Goal: Book appointment/travel/reservation

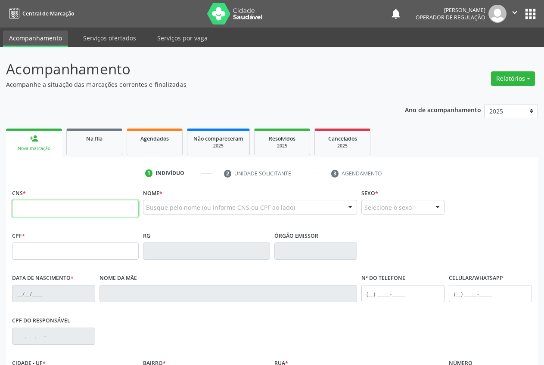
click at [63, 208] on input "text" at bounding box center [75, 208] width 127 height 17
click at [55, 210] on input "text" at bounding box center [75, 208] width 127 height 17
type input "703 2026 9313 2891"
type input "093.218.324-75"
type input "[DATE]"
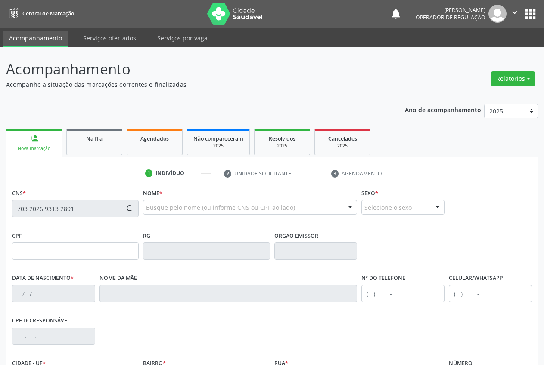
type input "[PERSON_NAME]"
type input "[PHONE_NUMBER]"
type input "075.503.044-32"
type input "S/N"
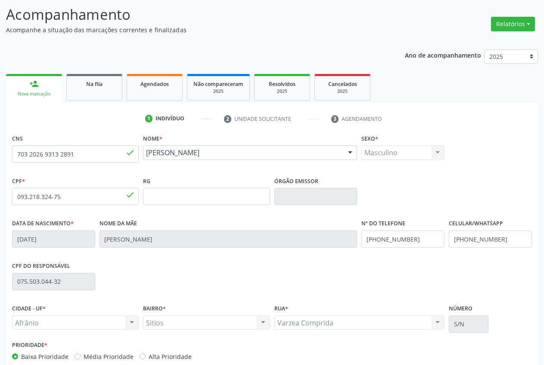
scroll to position [101, 0]
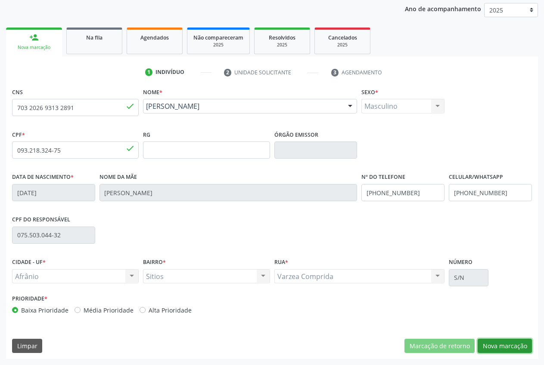
click at [520, 349] on button "Nova marcação" at bounding box center [504, 346] width 54 height 15
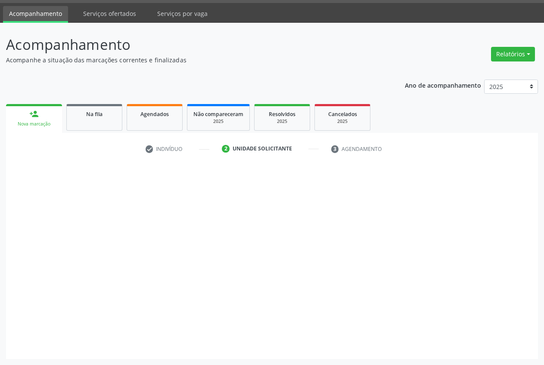
scroll to position [25, 0]
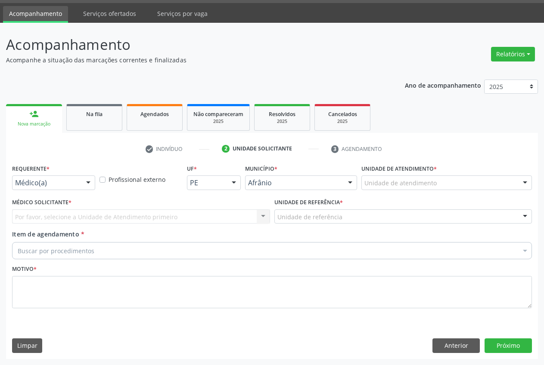
click at [514, 180] on div "Unidade de atendimento" at bounding box center [446, 183] width 170 height 15
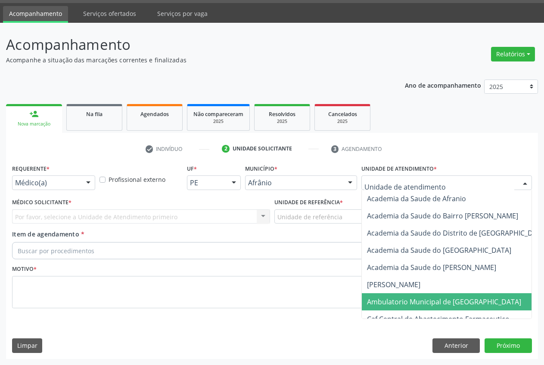
drag, startPoint x: 438, startPoint y: 300, endPoint x: 405, endPoint y: 282, distance: 37.4
click at [438, 301] on span "Ambulatorio Municipal de [GEOGRAPHIC_DATA]" at bounding box center [444, 301] width 154 height 9
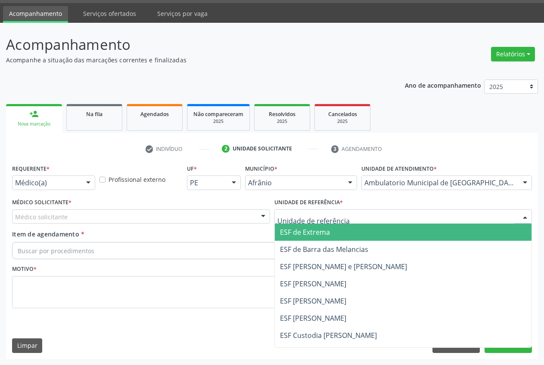
drag, startPoint x: 310, startPoint y: 235, endPoint x: 274, endPoint y: 226, distance: 36.8
click at [309, 235] on span "ESF de Extrema" at bounding box center [305, 232] width 50 height 9
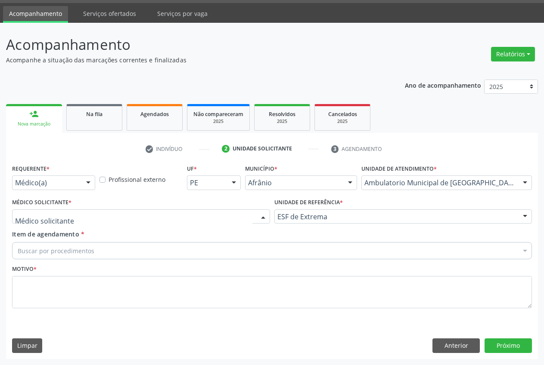
click at [260, 219] on div at bounding box center [262, 217] width 13 height 15
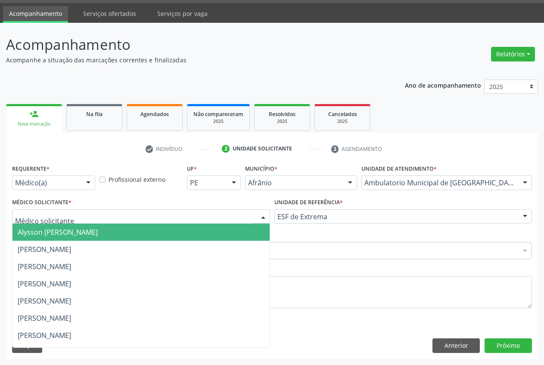
click at [210, 230] on span "Alysson [PERSON_NAME]" at bounding box center [140, 232] width 257 height 17
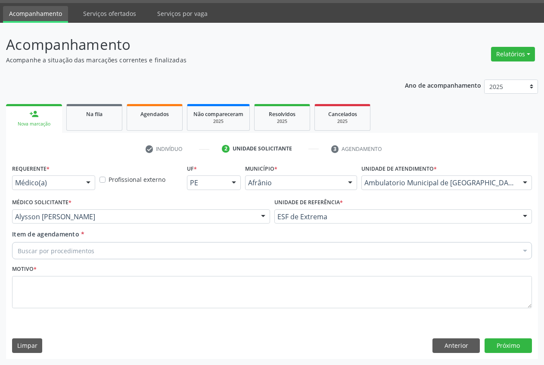
drag, startPoint x: 210, startPoint y: 253, endPoint x: 208, endPoint y: 247, distance: 6.7
click at [209, 252] on div "Buscar por procedimentos" at bounding box center [271, 250] width 519 height 17
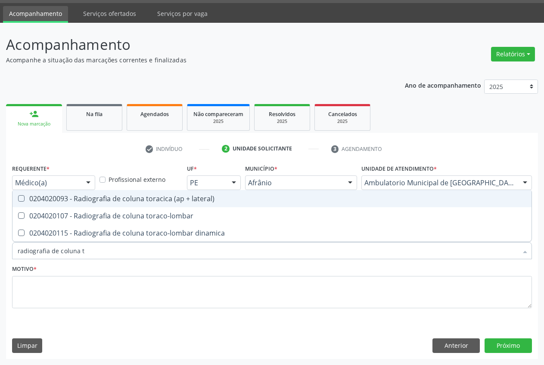
type input "radiografia de coluna to"
click at [203, 199] on div "0204020093 - Radiografia de coluna toracica (ap + lateral)" at bounding box center [272, 198] width 508 height 7
checkbox lateral\) "true"
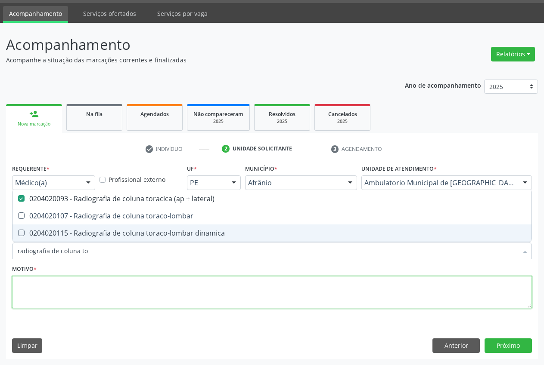
drag, startPoint x: 175, startPoint y: 289, endPoint x: 170, endPoint y: 295, distance: 7.9
click at [174, 289] on textarea at bounding box center [271, 292] width 519 height 33
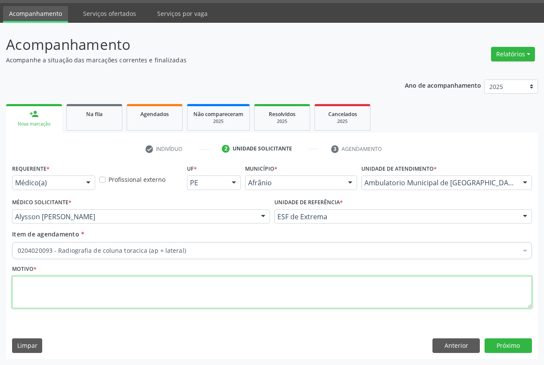
checkbox lateral\) "true"
type textarea "."
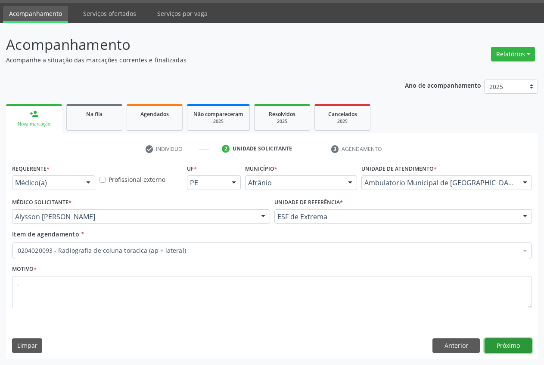
click at [525, 345] on button "Próximo" at bounding box center [507, 346] width 47 height 15
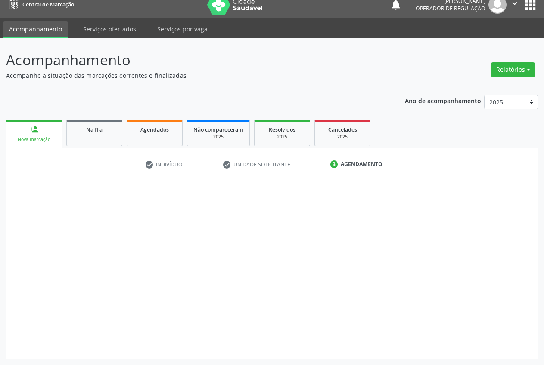
scroll to position [9, 0]
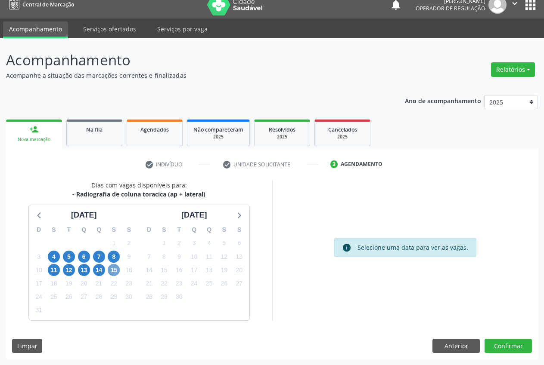
click at [116, 272] on span "15" at bounding box center [114, 270] width 12 height 12
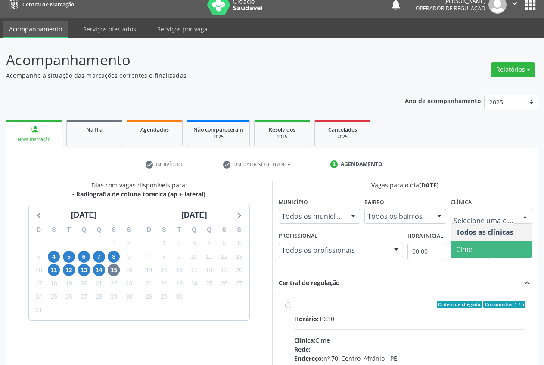
click at [494, 250] on span "Cime" at bounding box center [491, 249] width 81 height 17
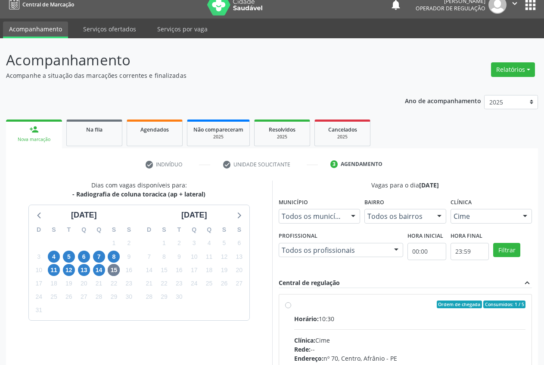
click at [295, 309] on label "Ordem de chegada Consumidos: 1 / 5 Horário: 10:30 Clínica: Cime Rede: -- Endere…" at bounding box center [410, 367] width 232 height 132
click at [291, 309] on input "Ordem de chegada Consumidos: 1 / 5 Horário: 10:30 Clínica: Cime Rede: -- Endere…" at bounding box center [288, 305] width 6 height 8
radio input "true"
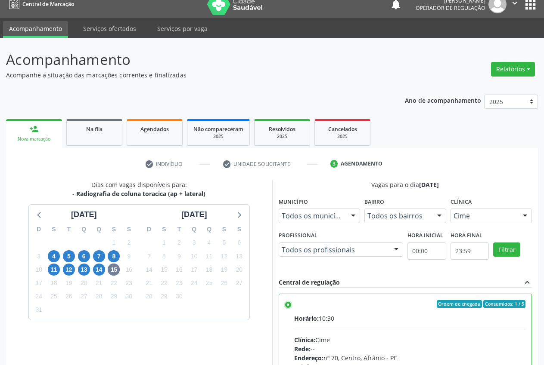
scroll to position [149, 0]
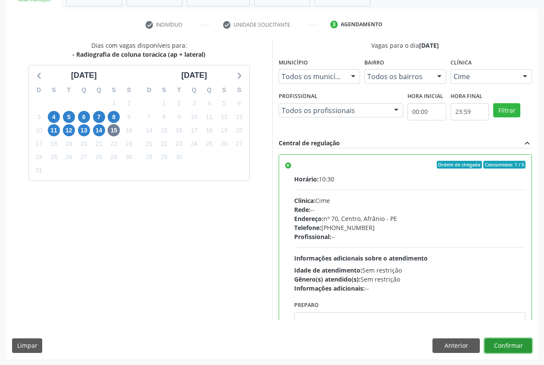
click at [527, 352] on button "Confirmar" at bounding box center [507, 346] width 47 height 15
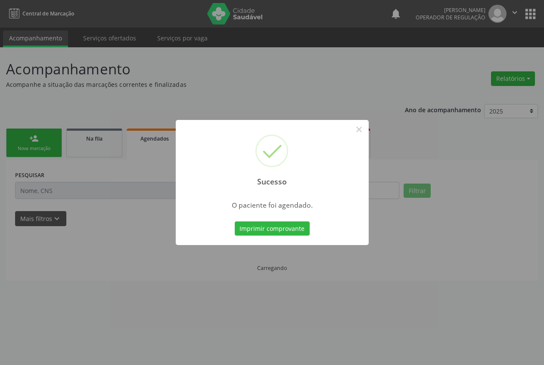
scroll to position [0, 0]
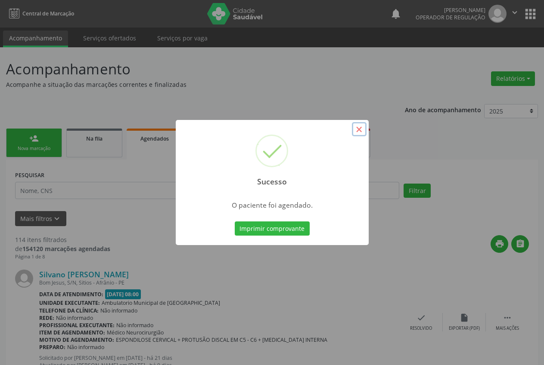
click at [362, 133] on button "×" at bounding box center [359, 129] width 15 height 15
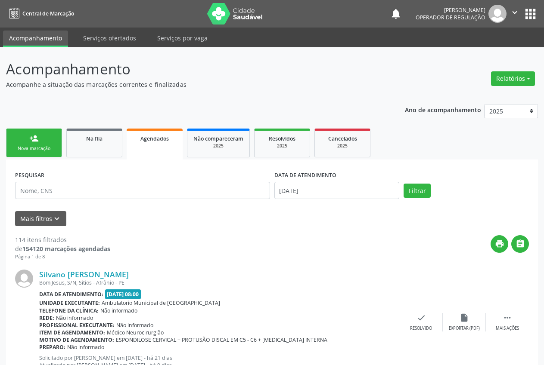
click at [42, 150] on div "Nova marcação" at bounding box center [33, 148] width 43 height 6
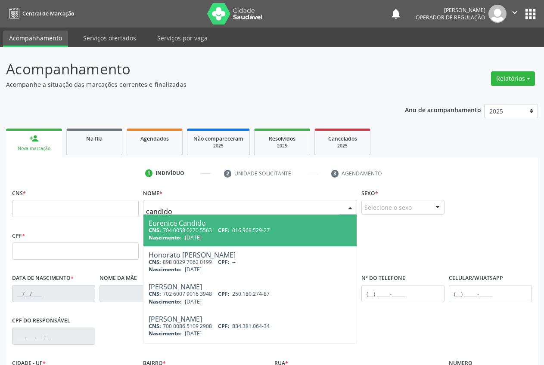
type input "candido"
click at [117, 160] on div "1 Indivíduo 2 Unidade solicitante 3 Agendamento CNS * Nome * candido Eurenice C…" at bounding box center [271, 309] width 531 height 303
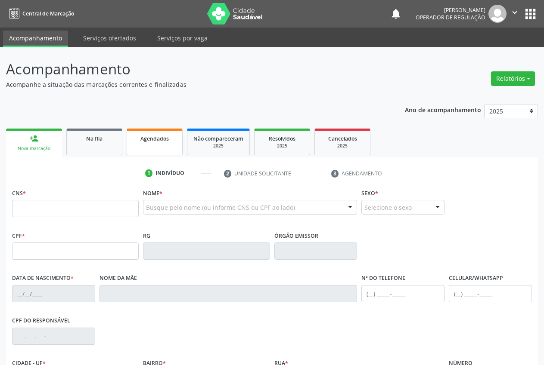
click at [161, 142] on span "Agendados" at bounding box center [154, 138] width 28 height 7
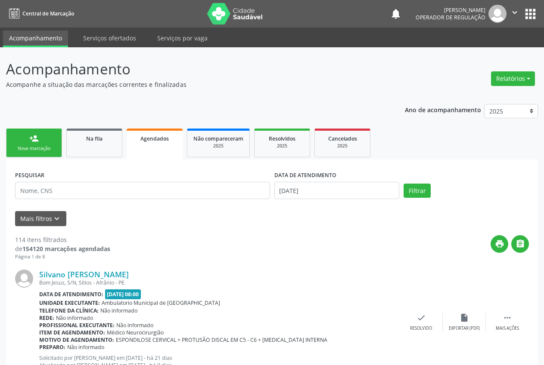
click at [21, 149] on div "Nova marcação" at bounding box center [33, 148] width 43 height 6
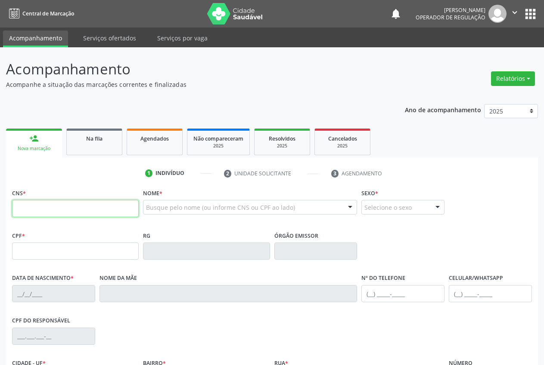
click at [51, 212] on input "text" at bounding box center [75, 208] width 127 height 17
type input "7"
click at [97, 203] on input "text" at bounding box center [75, 208] width 127 height 17
type input "704 7097 9317 4030"
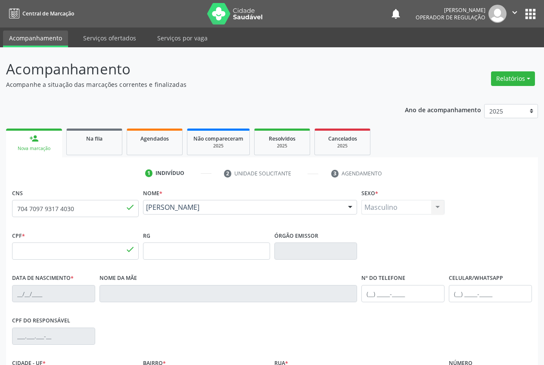
type input "341.737.224-00"
type input "[DATE]"
type input "[PERSON_NAME]"
type input "[PHONE_NUMBER]"
type input "040.529.134-50"
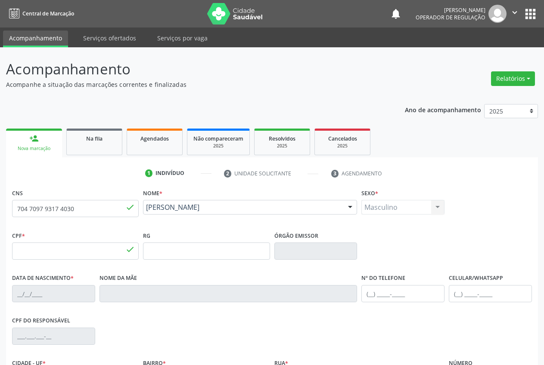
type input "20"
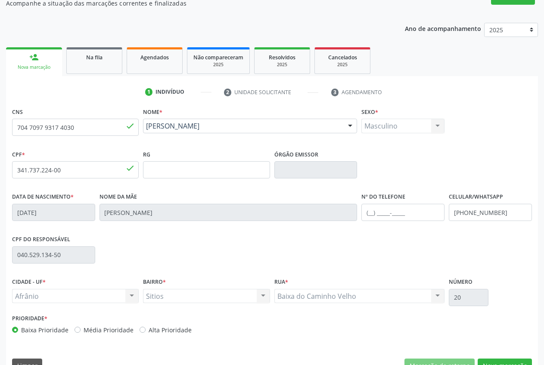
scroll to position [101, 0]
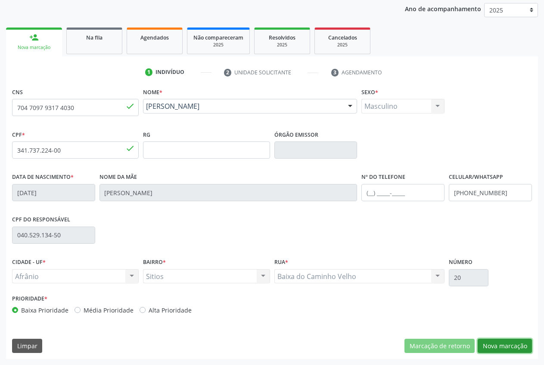
click at [519, 345] on button "Nova marcação" at bounding box center [504, 346] width 54 height 15
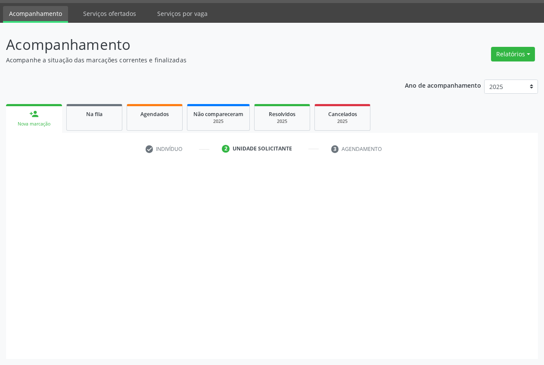
scroll to position [25, 0]
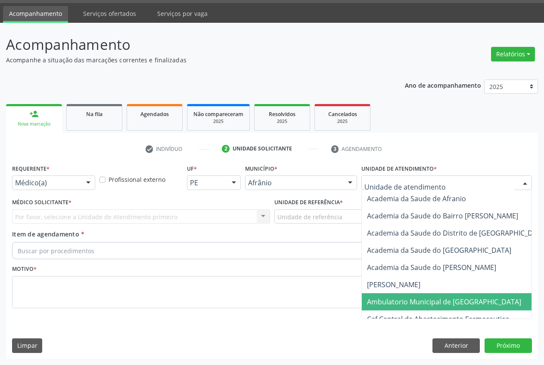
drag, startPoint x: 409, startPoint y: 305, endPoint x: 396, endPoint y: 287, distance: 21.3
click at [408, 305] on span "Ambulatorio Municipal de [GEOGRAPHIC_DATA]" at bounding box center [444, 301] width 154 height 9
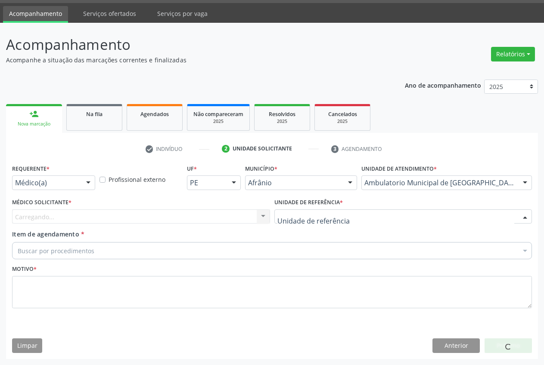
click at [341, 222] on div at bounding box center [403, 217] width 258 height 15
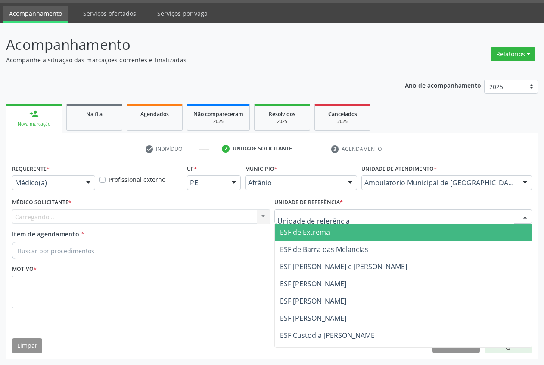
drag, startPoint x: 332, startPoint y: 238, endPoint x: 272, endPoint y: 235, distance: 59.9
click at [329, 236] on span "ESF de Extrema" at bounding box center [403, 232] width 257 height 17
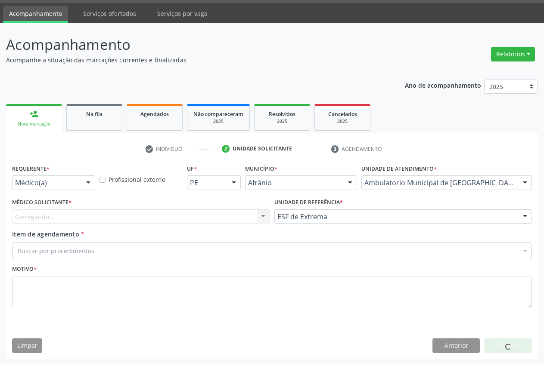
click at [236, 226] on div "Médico Solicitante * [GEOGRAPHIC_DATA]... Nenhum resultado encontrado para: " "…" at bounding box center [141, 213] width 262 height 34
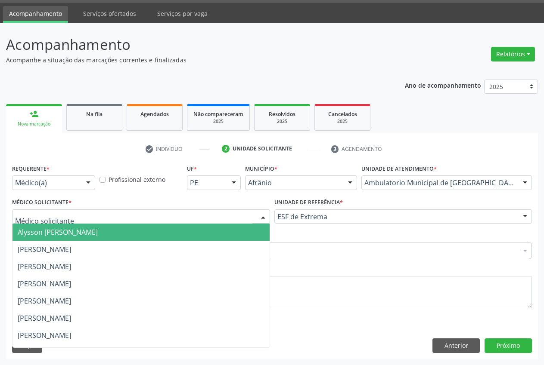
click at [214, 215] on div at bounding box center [141, 217] width 258 height 15
click at [145, 235] on span "Alysson [PERSON_NAME]" at bounding box center [140, 232] width 257 height 17
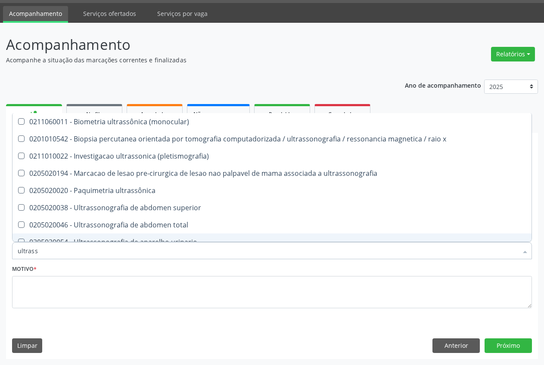
type input "ultrasso"
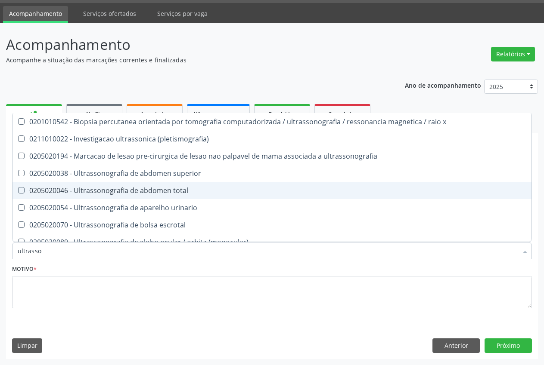
click at [80, 193] on div "0205020046 - Ultrassonografia de abdomen total" at bounding box center [272, 190] width 508 height 7
checkbox total "true"
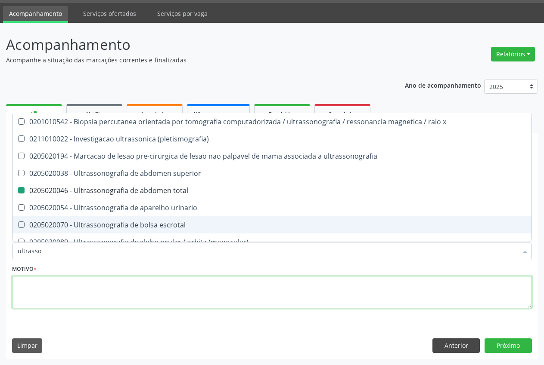
click at [45, 286] on textarea at bounding box center [271, 292] width 519 height 33
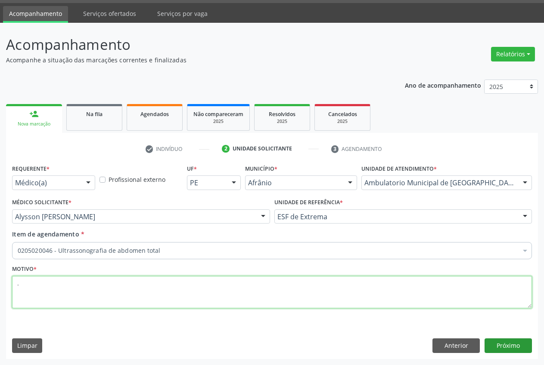
type textarea "."
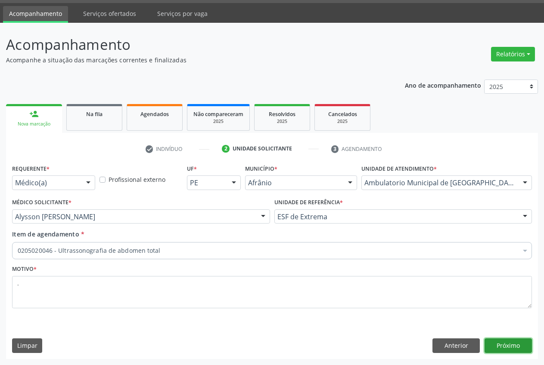
click at [503, 349] on button "Próximo" at bounding box center [507, 346] width 47 height 15
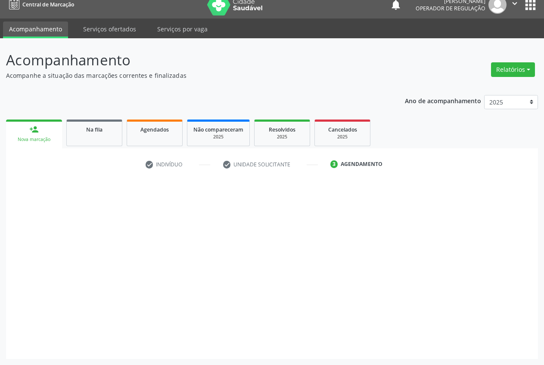
scroll to position [9, 0]
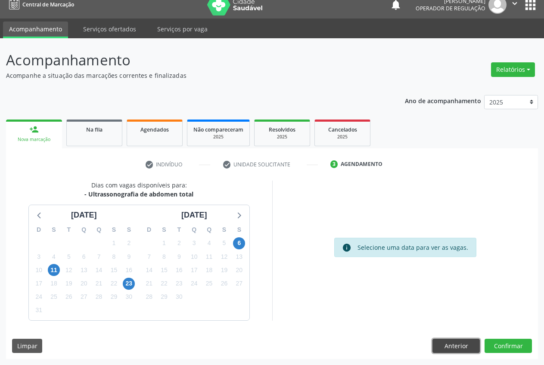
click at [441, 349] on button "Anterior" at bounding box center [455, 346] width 47 height 15
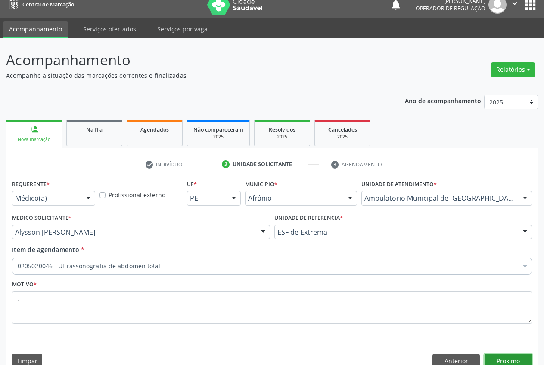
click at [500, 357] on button "Próximo" at bounding box center [507, 361] width 47 height 15
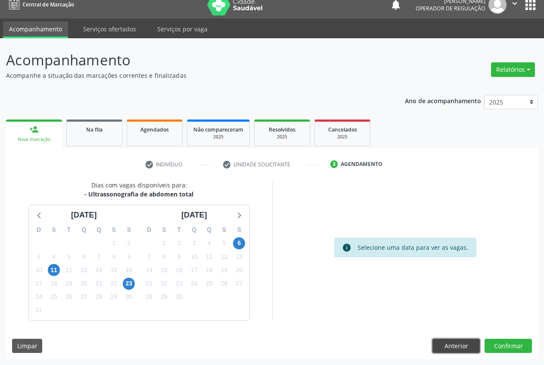
click at [469, 350] on button "Anterior" at bounding box center [455, 346] width 47 height 15
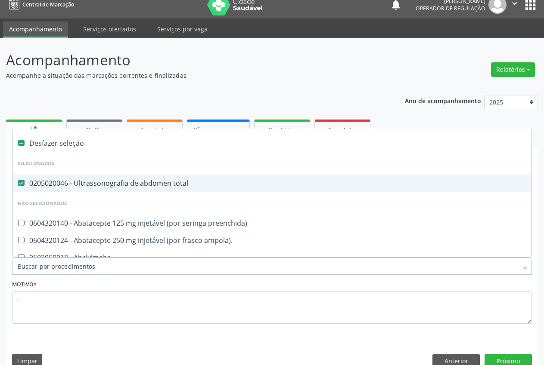
click at [196, 180] on div "0205020046 - Ultrassonografia de abdomen total" at bounding box center [349, 183] width 662 height 7
checkbox total "false"
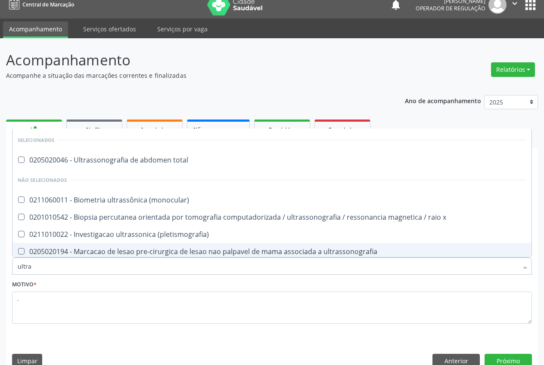
type input "ultras"
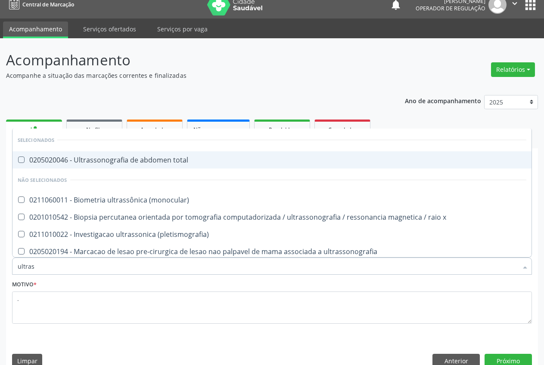
click at [185, 163] on div "0205020046 - Ultrassonografia de abdomen total" at bounding box center [272, 160] width 508 height 7
checkbox total "true"
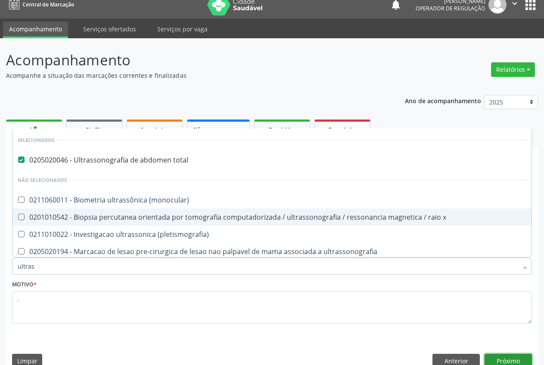
click at [508, 363] on button "Próximo" at bounding box center [507, 361] width 47 height 15
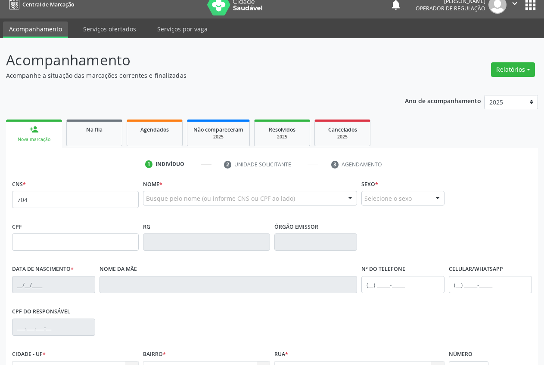
scroll to position [9, 0]
type input "704 7097 9317 4030"
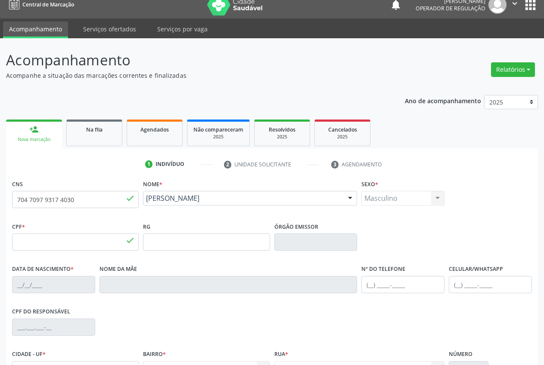
type input "341.737.224-00"
type input "[DATE]"
type input "[PERSON_NAME]"
type input "[PHONE_NUMBER]"
type input "040.529.134-50"
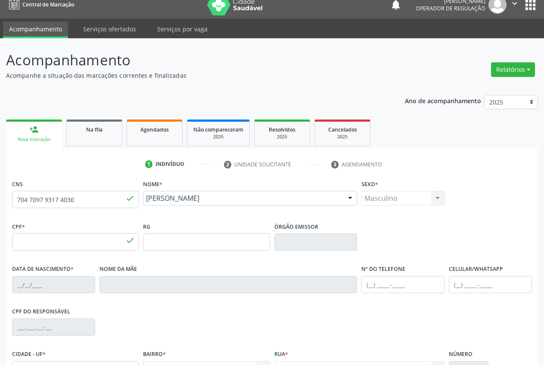
type input "20"
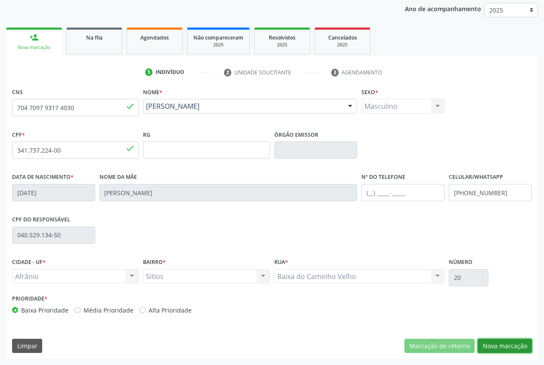
click at [504, 348] on button "Nova marcação" at bounding box center [504, 346] width 54 height 15
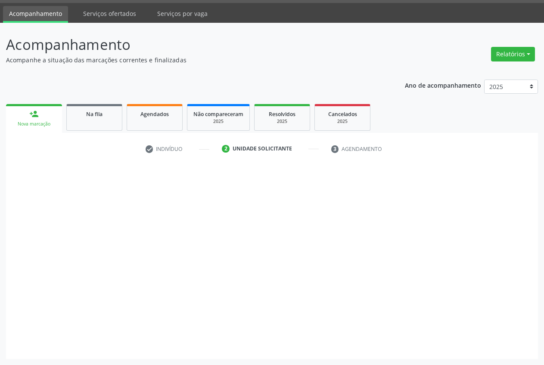
scroll to position [25, 0]
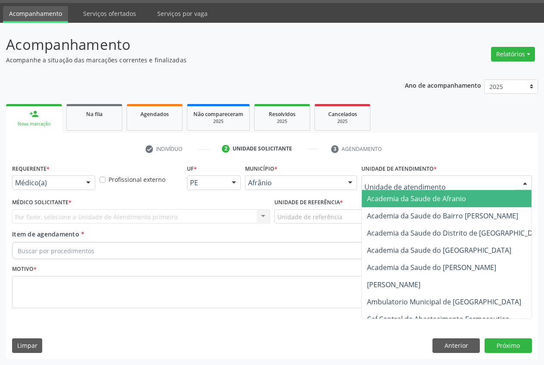
click at [444, 188] on div at bounding box center [446, 183] width 170 height 15
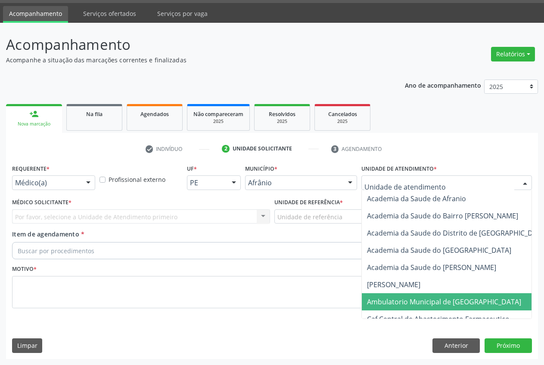
drag, startPoint x: 424, startPoint y: 305, endPoint x: 382, endPoint y: 239, distance: 78.0
click at [421, 303] on span "Ambulatorio Municipal de [GEOGRAPHIC_DATA]" at bounding box center [444, 301] width 154 height 9
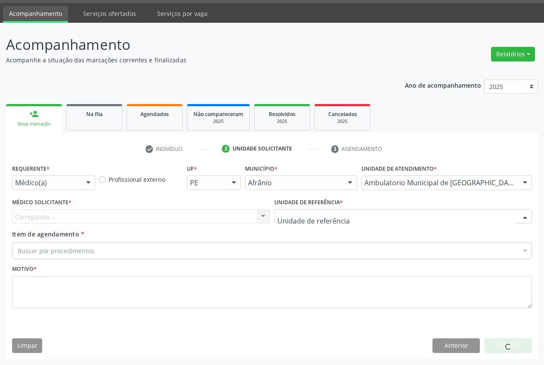
drag, startPoint x: 333, startPoint y: 213, endPoint x: 331, endPoint y: 223, distance: 10.1
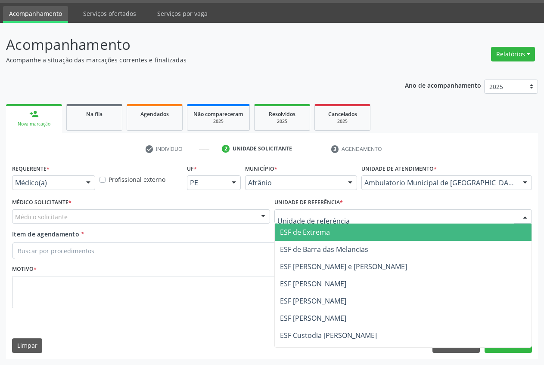
drag, startPoint x: 329, startPoint y: 230, endPoint x: 266, endPoint y: 214, distance: 64.8
click at [328, 231] on span "ESF de Extrema" at bounding box center [305, 232] width 50 height 9
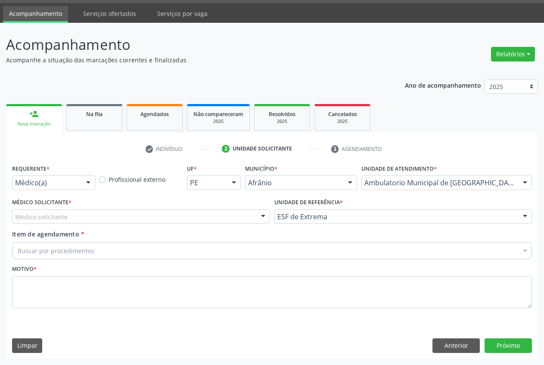
click at [249, 214] on div "Médico solicitante" at bounding box center [141, 217] width 258 height 15
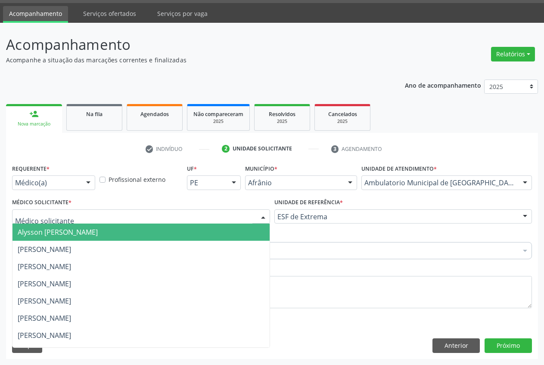
click at [242, 238] on span "Alysson [PERSON_NAME]" at bounding box center [140, 232] width 257 height 17
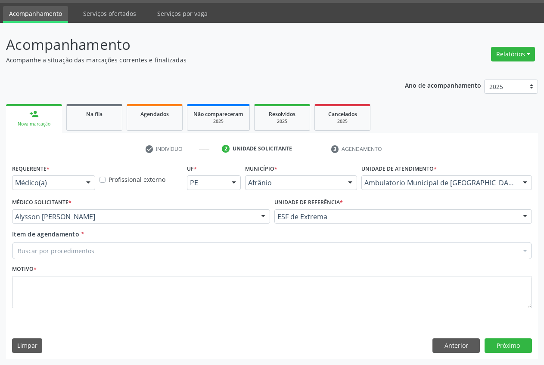
click at [207, 250] on div "Buscar por procedimentos" at bounding box center [271, 250] width 519 height 17
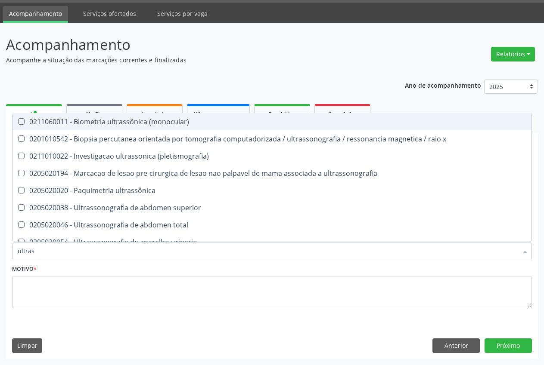
type input "ultrass"
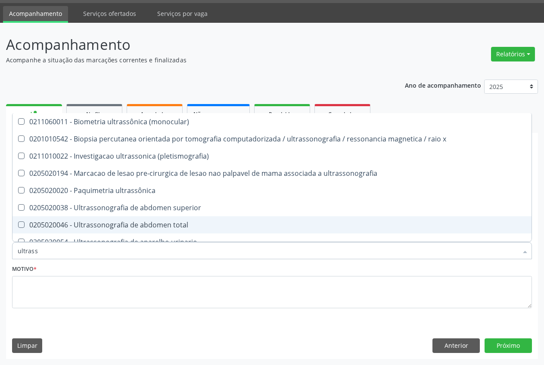
click at [182, 228] on div "0205020046 - Ultrassonografia de abdomen total" at bounding box center [272, 225] width 508 height 7
checkbox total "true"
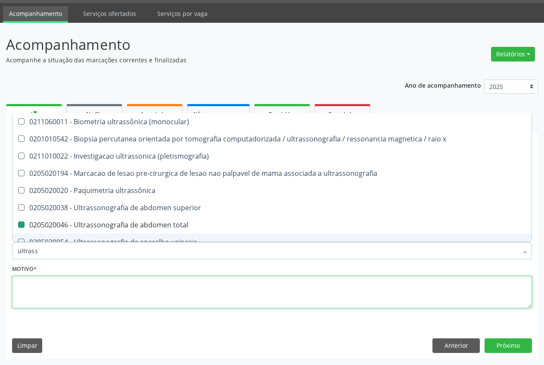
click at [348, 297] on textarea at bounding box center [271, 292] width 519 height 33
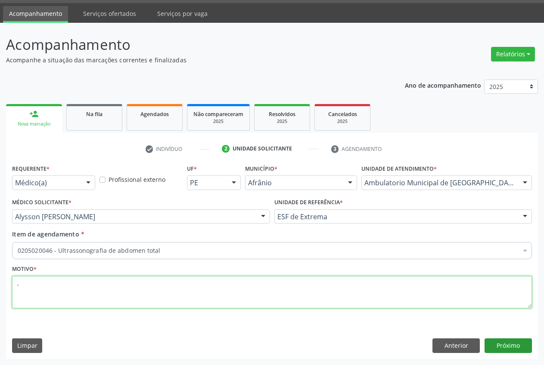
type textarea ","
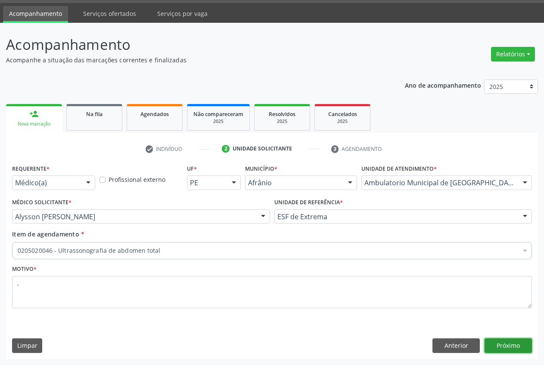
click at [518, 345] on button "Próximo" at bounding box center [507, 346] width 47 height 15
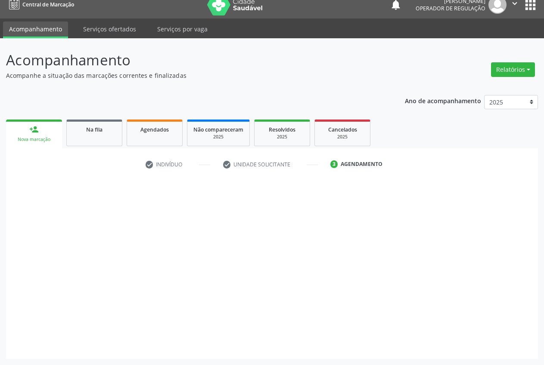
scroll to position [9, 0]
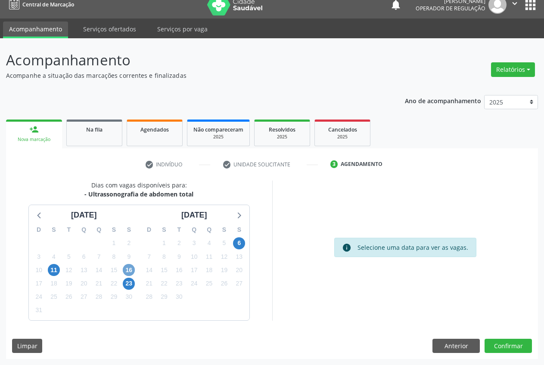
click at [129, 269] on span "16" at bounding box center [129, 270] width 12 height 12
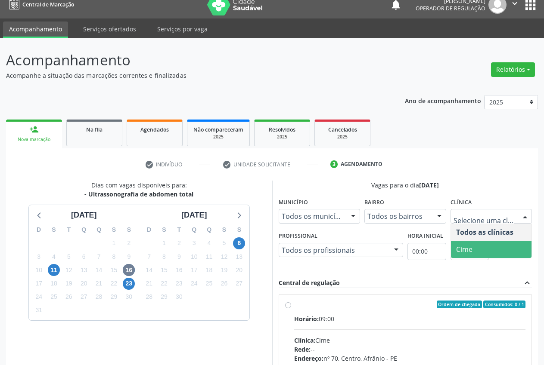
click at [492, 247] on span "Cime" at bounding box center [491, 249] width 81 height 17
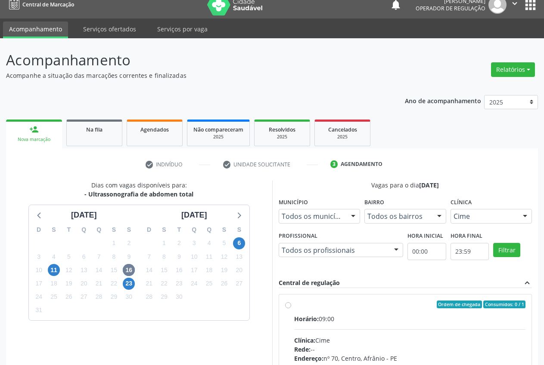
click at [302, 306] on div "Ordem de chegada Consumidos: 0 / 1" at bounding box center [410, 305] width 232 height 8
click at [291, 306] on input "Ordem de chegada Consumidos: 0 / 1 Horário: 09:00 Clínica: Cime Rede: -- Endere…" at bounding box center [288, 305] width 6 height 8
radio input "true"
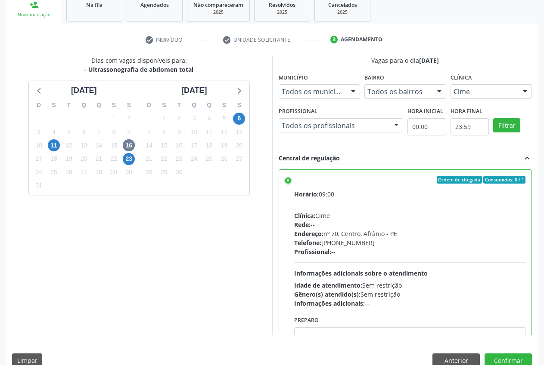
scroll to position [149, 0]
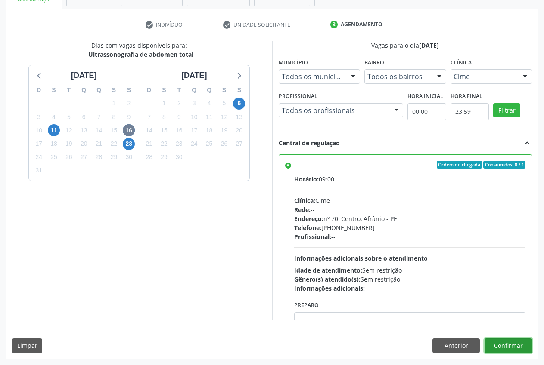
click at [527, 342] on button "Confirmar" at bounding box center [507, 346] width 47 height 15
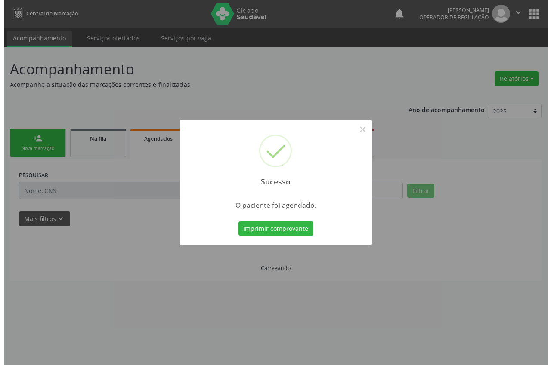
scroll to position [0, 0]
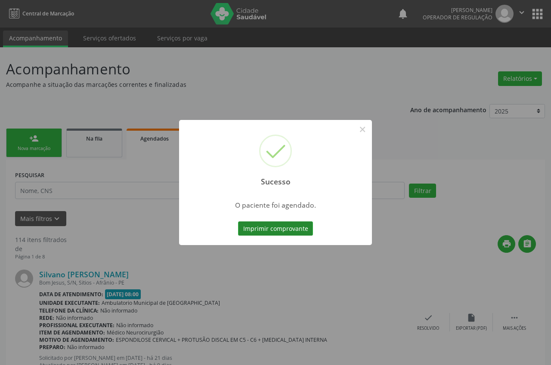
click at [281, 225] on button "Imprimir comprovante" at bounding box center [275, 229] width 75 height 15
